Goal: Obtain resource: Download file/media

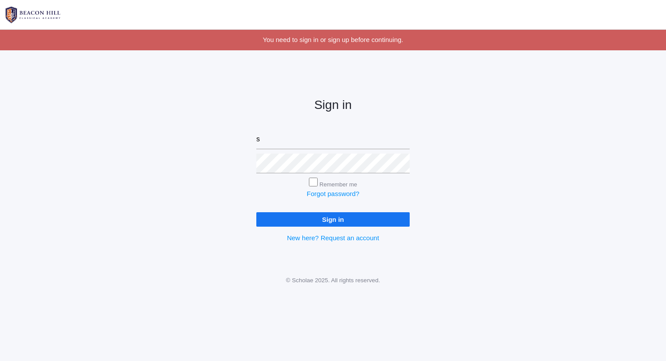
type input "[PERSON_NAME][EMAIL_ADDRESS][DOMAIN_NAME]"
click at [256, 213] on input "Sign in" at bounding box center [332, 220] width 153 height 14
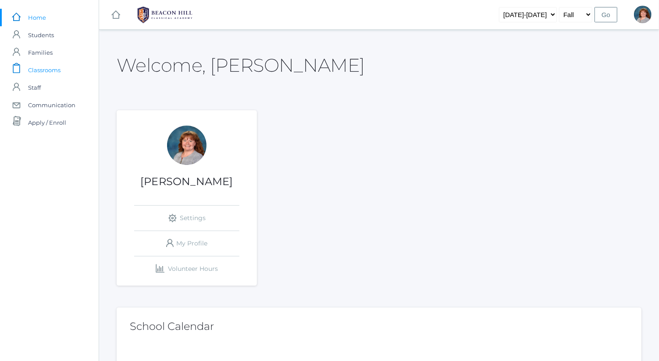
click at [65, 67] on link "icons/clipboard/plain Created with Sketch. Classrooms" at bounding box center [49, 70] width 99 height 18
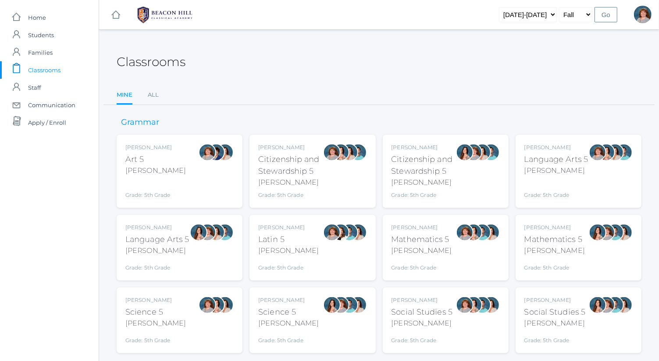
scroll to position [21, 0]
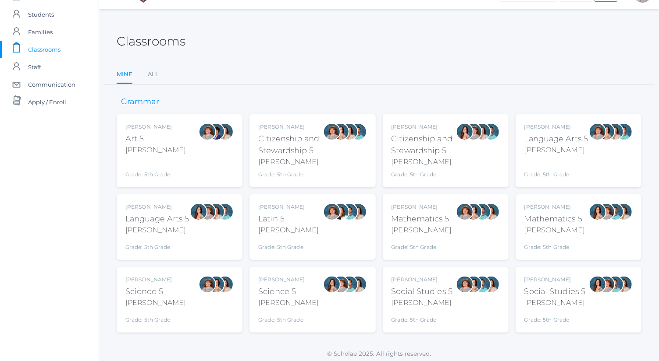
click at [567, 165] on div "Grade: 5th Grade" at bounding box center [556, 169] width 64 height 20
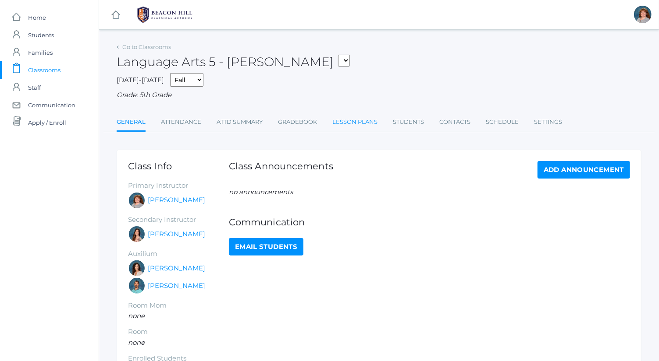
click at [359, 124] on link "Lesson Plans" at bounding box center [354, 122] width 45 height 18
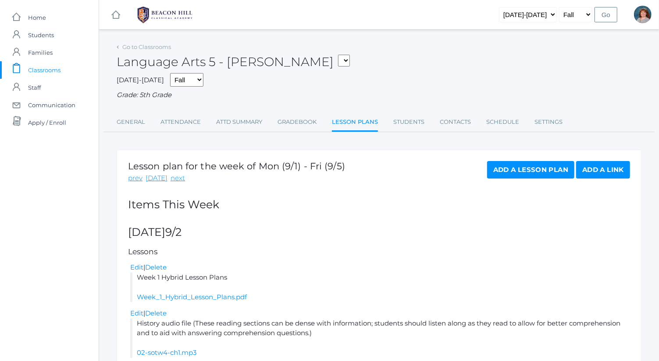
scroll to position [46, 0]
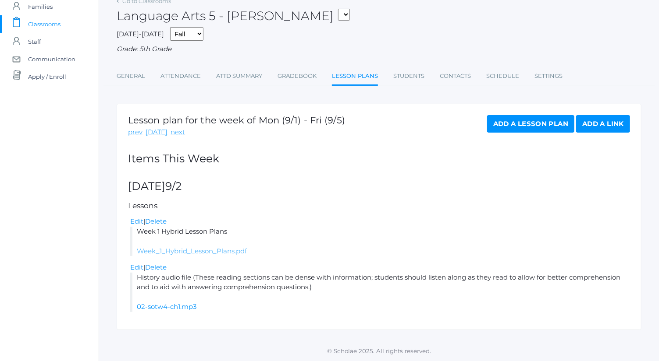
click at [231, 249] on link "Week_1_Hybrid_Lesson_Plans.pdf" at bounding box center [192, 251] width 110 height 8
